Goal: Share content: Share content

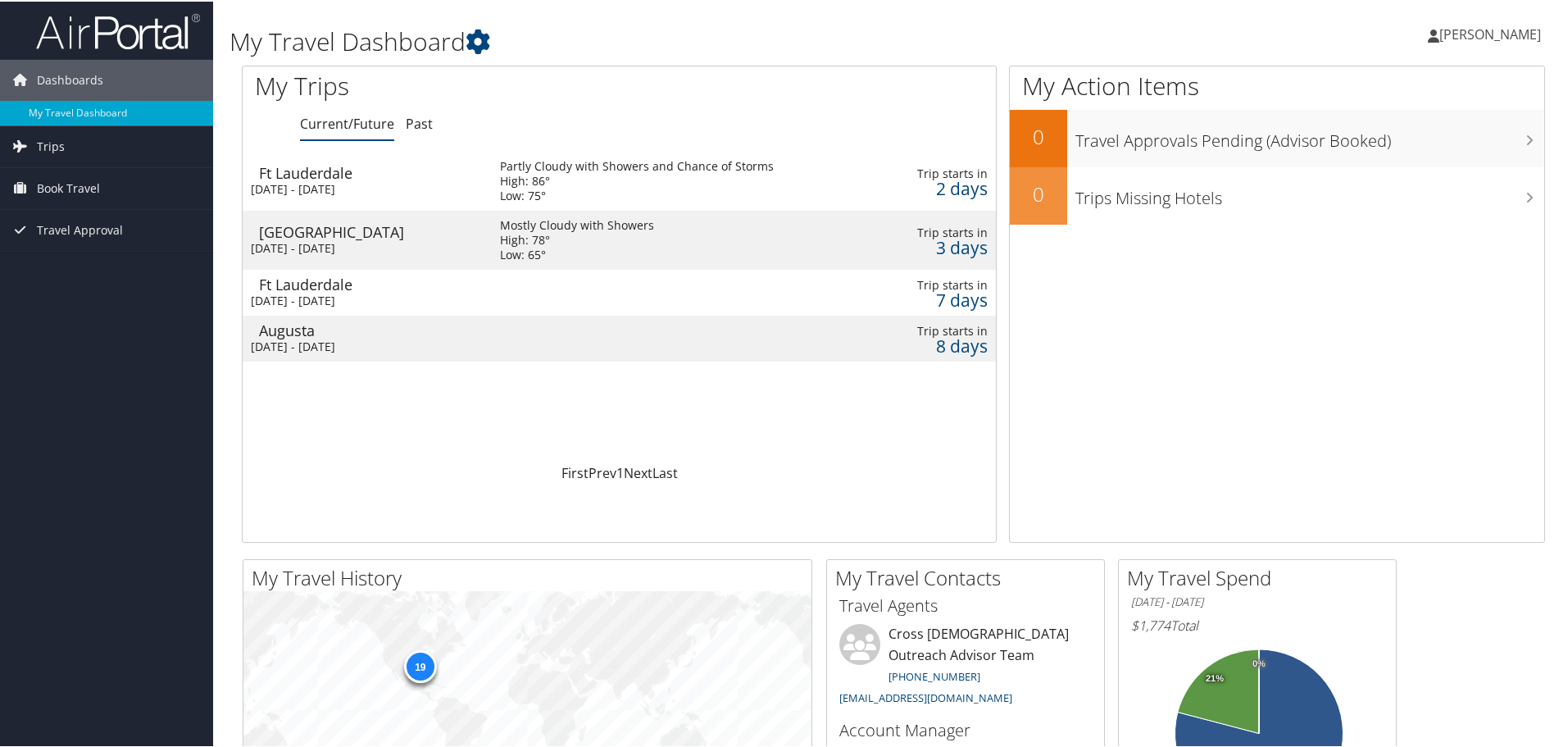
click at [292, 321] on div "Augusta" at bounding box center [371, 328] width 225 height 15
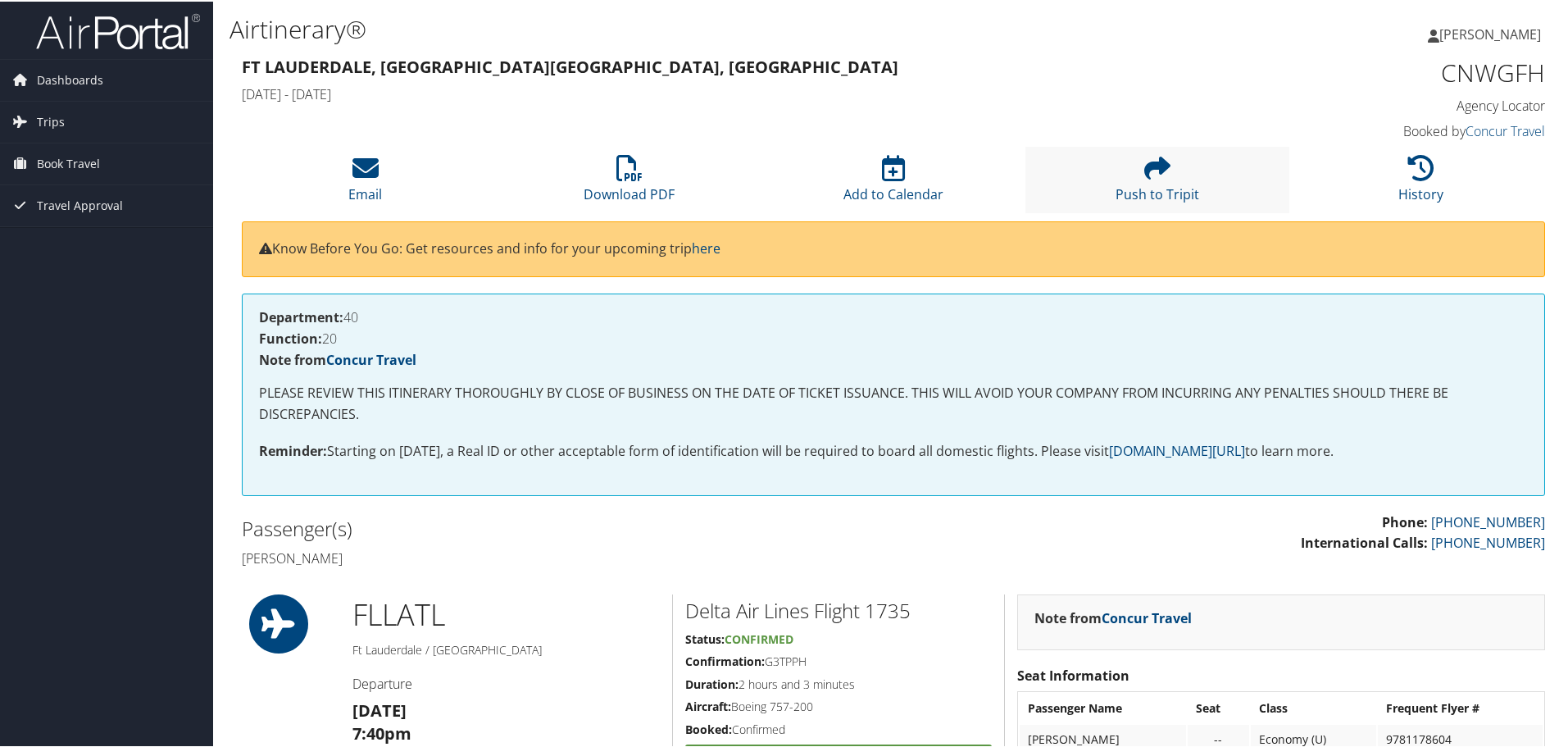
click at [1197, 172] on li "Push to Tripit" at bounding box center [1157, 178] width 264 height 66
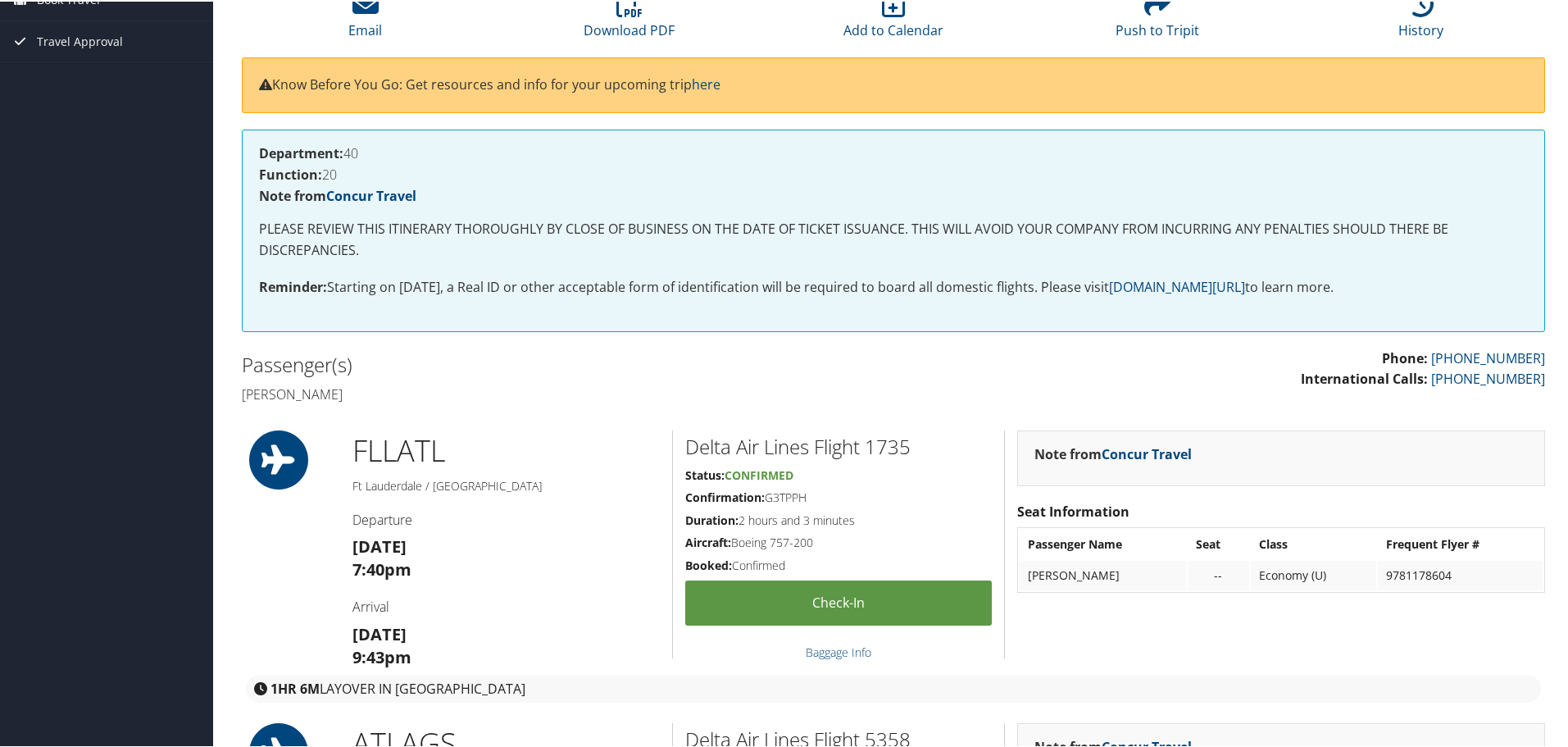
drag, startPoint x: 795, startPoint y: 412, endPoint x: 754, endPoint y: 409, distance: 41.1
click at [754, 488] on h5 "Confirmation: G3TPPH" at bounding box center [838, 496] width 307 height 17
copy h5 "G3TPPH"
